Goal: Task Accomplishment & Management: Use online tool/utility

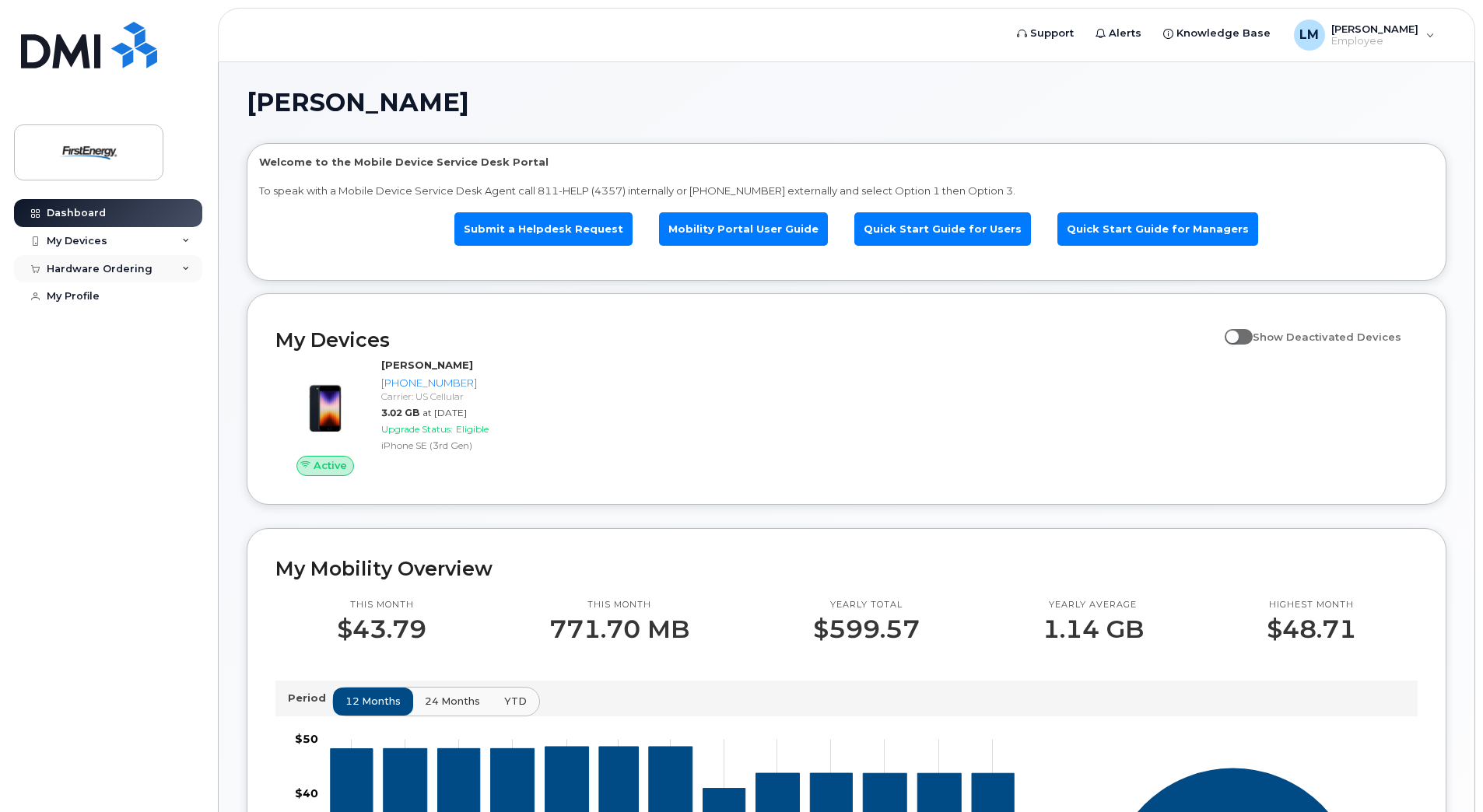
click at [115, 275] on div "Hardware Ordering" at bounding box center [108, 269] width 188 height 28
click at [80, 332] on div "New Order" at bounding box center [83, 326] width 59 height 14
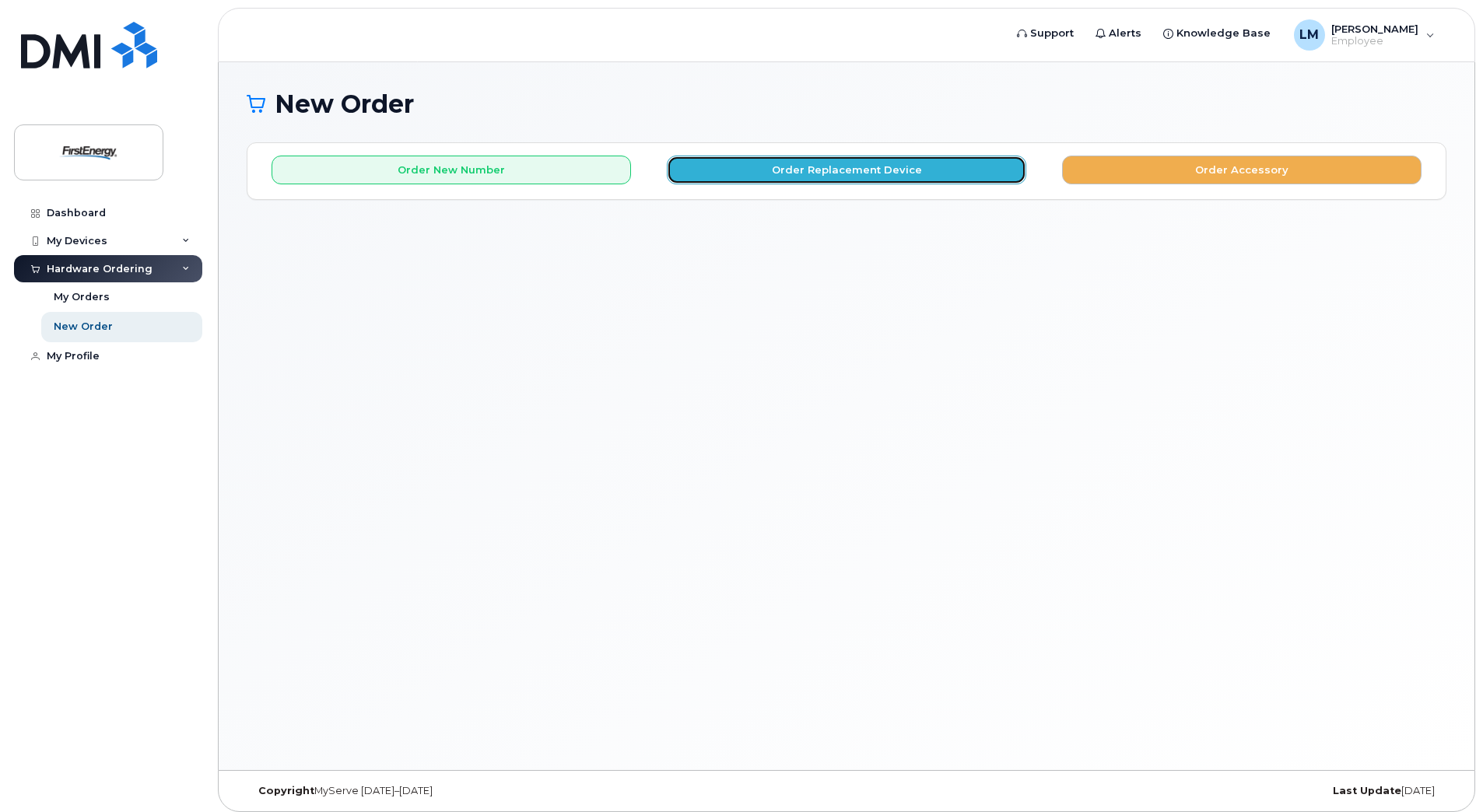
click at [895, 160] on button "Order Replacement Device" at bounding box center [846, 170] width 360 height 28
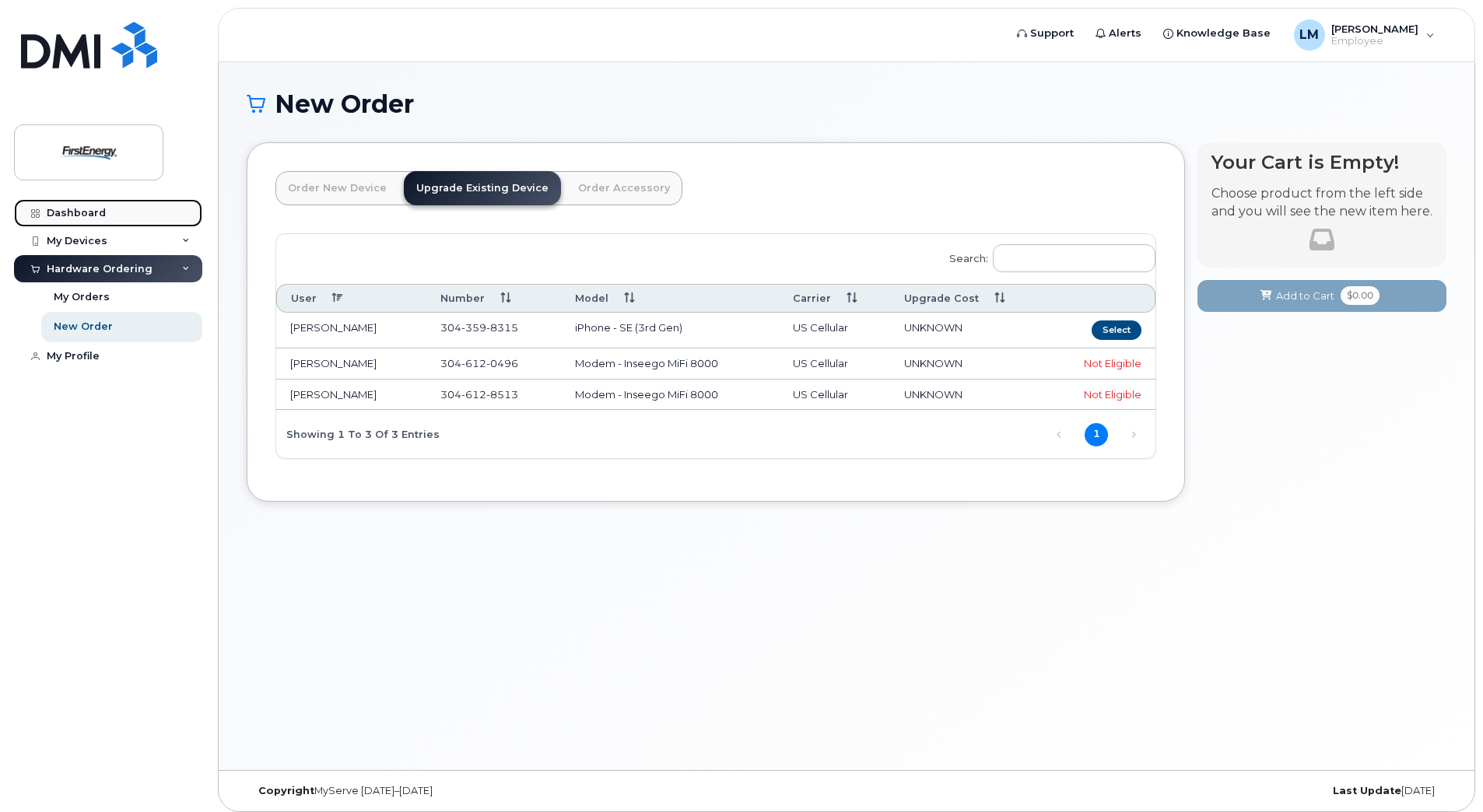
click at [111, 201] on link "Dashboard" at bounding box center [108, 213] width 188 height 28
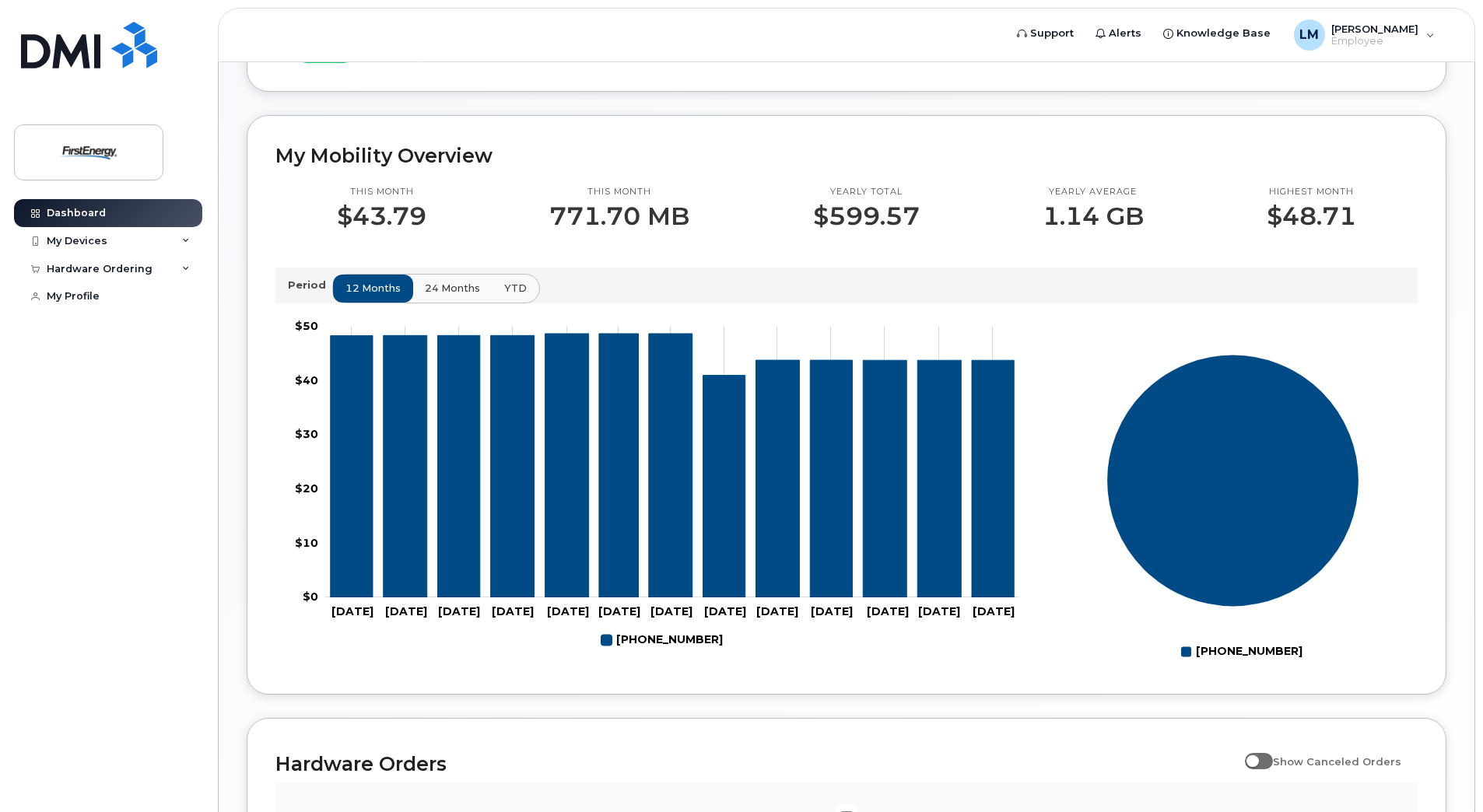
scroll to position [467, 0]
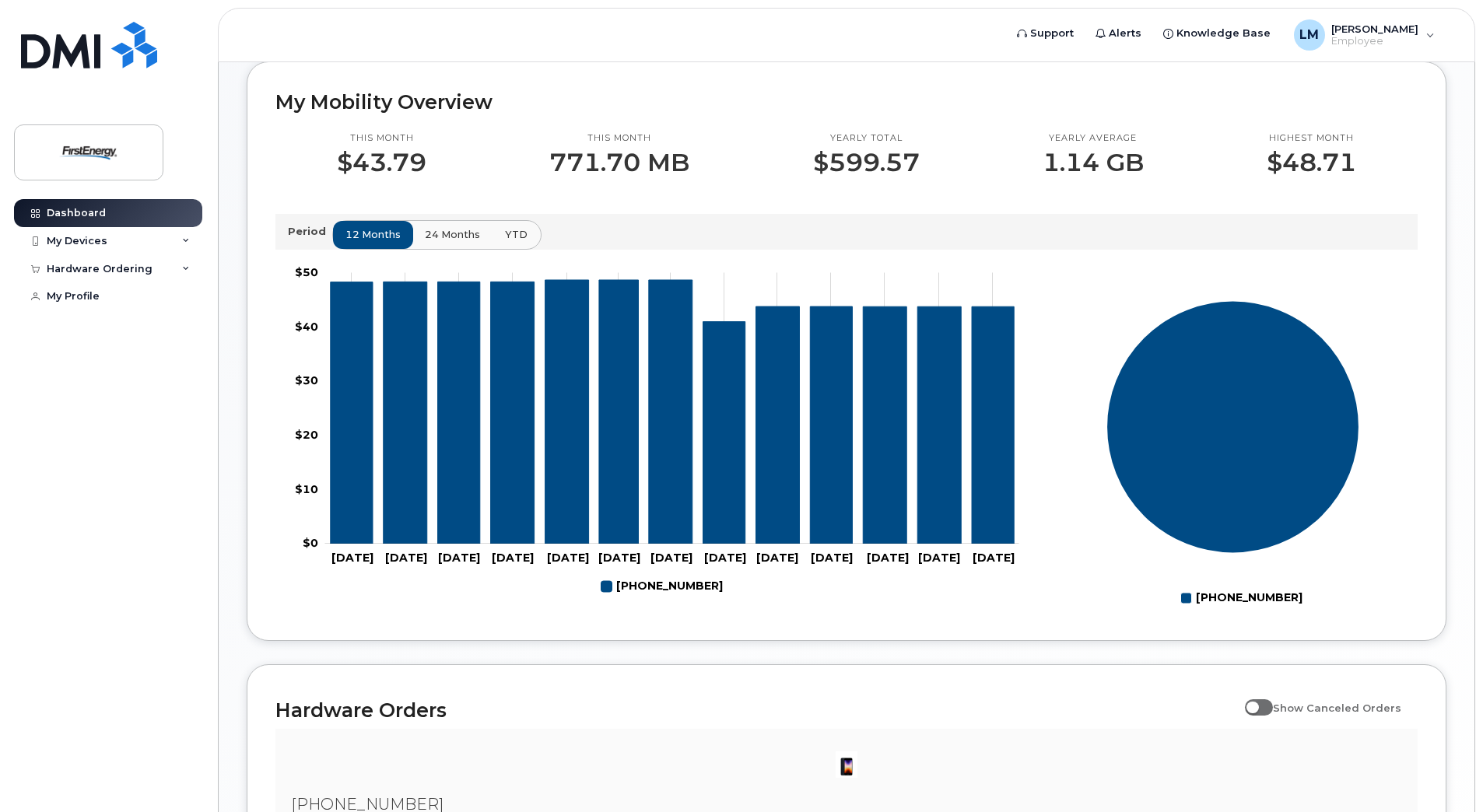
click at [510, 237] on span "YTD" at bounding box center [516, 234] width 23 height 15
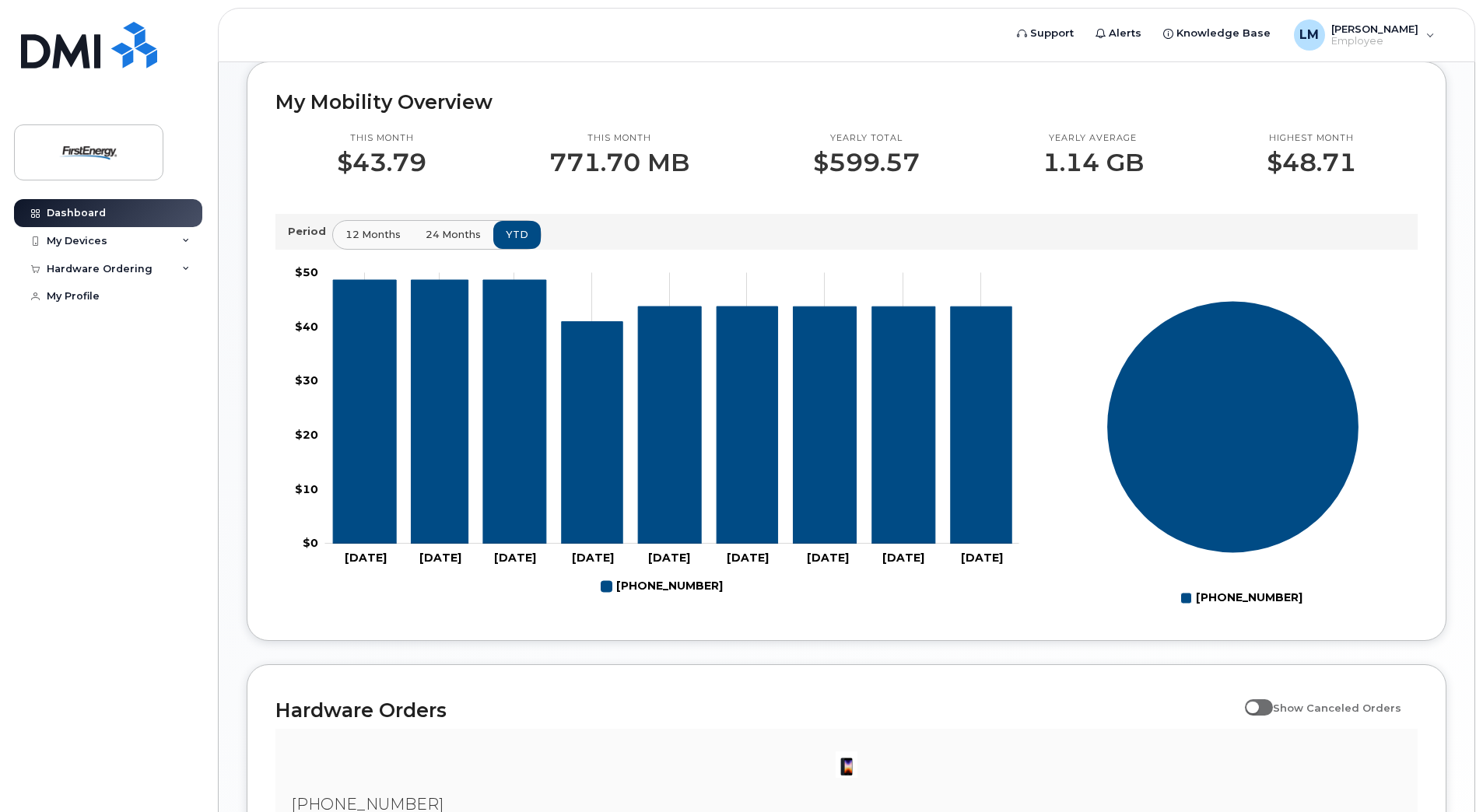
click at [436, 221] on button "24 months" at bounding box center [454, 235] width 82 height 28
